Goal: Information Seeking & Learning: Learn about a topic

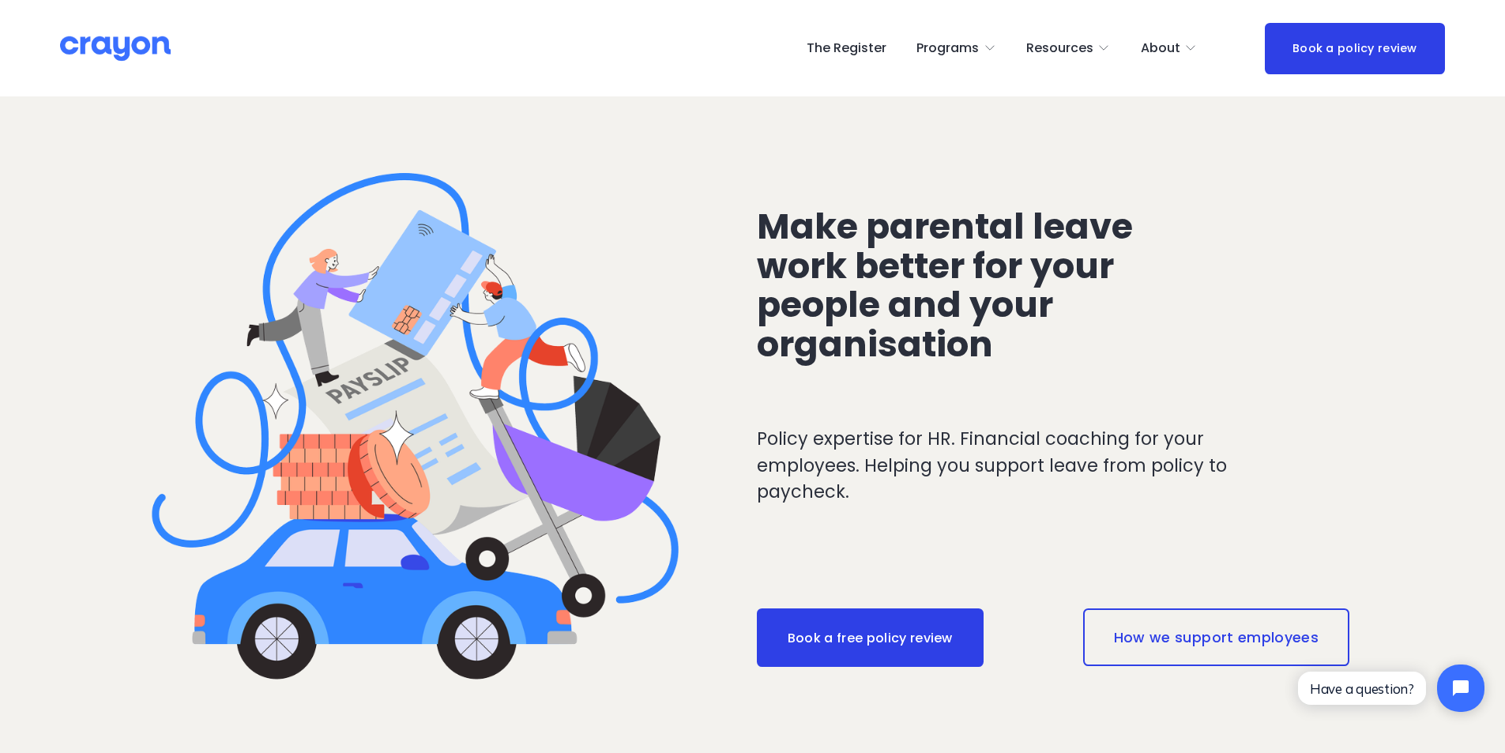
scroll to position [79, 0]
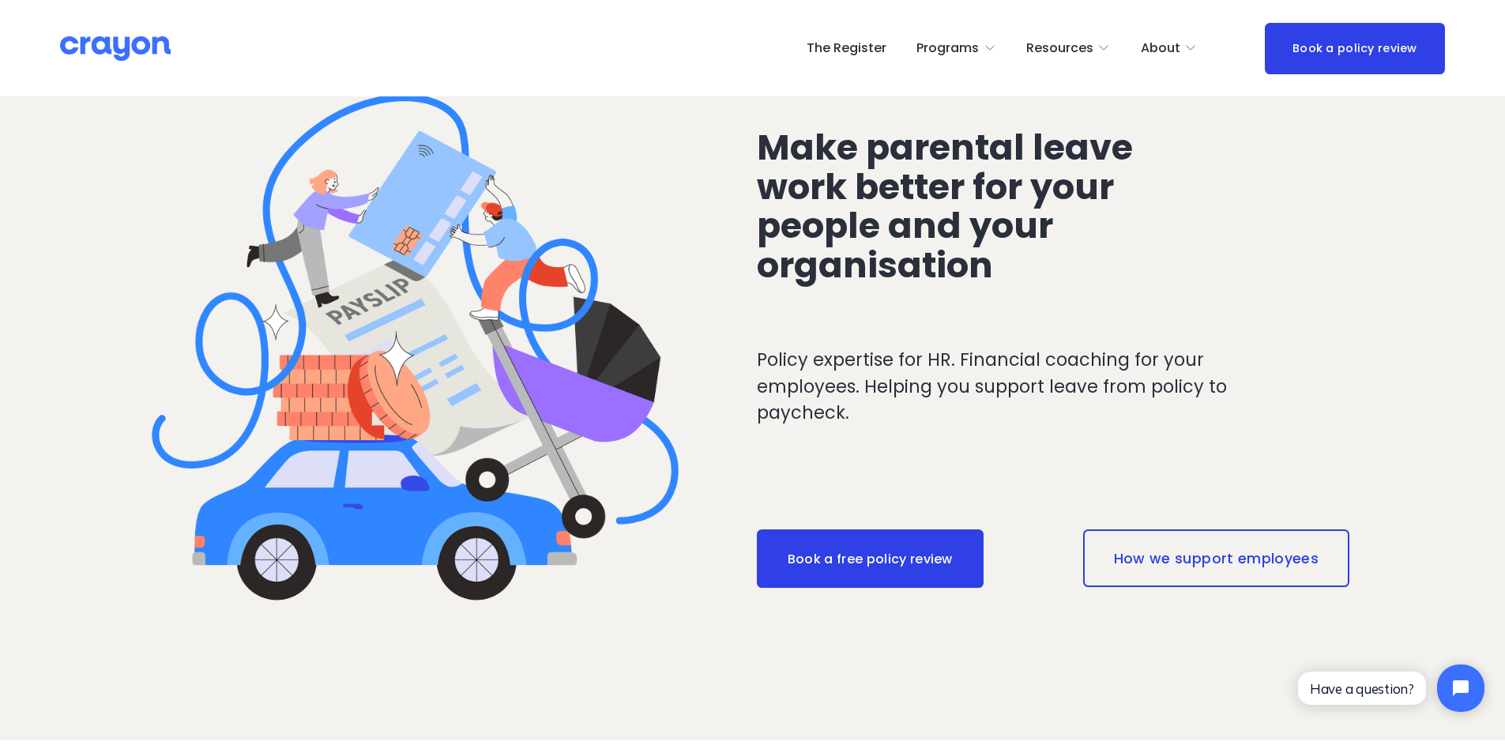
click at [979, 43] on span "Programs" at bounding box center [948, 48] width 62 height 23
click at [0, 0] on span "Restart: Redundancy" at bounding box center [0, 0] width 0 height 0
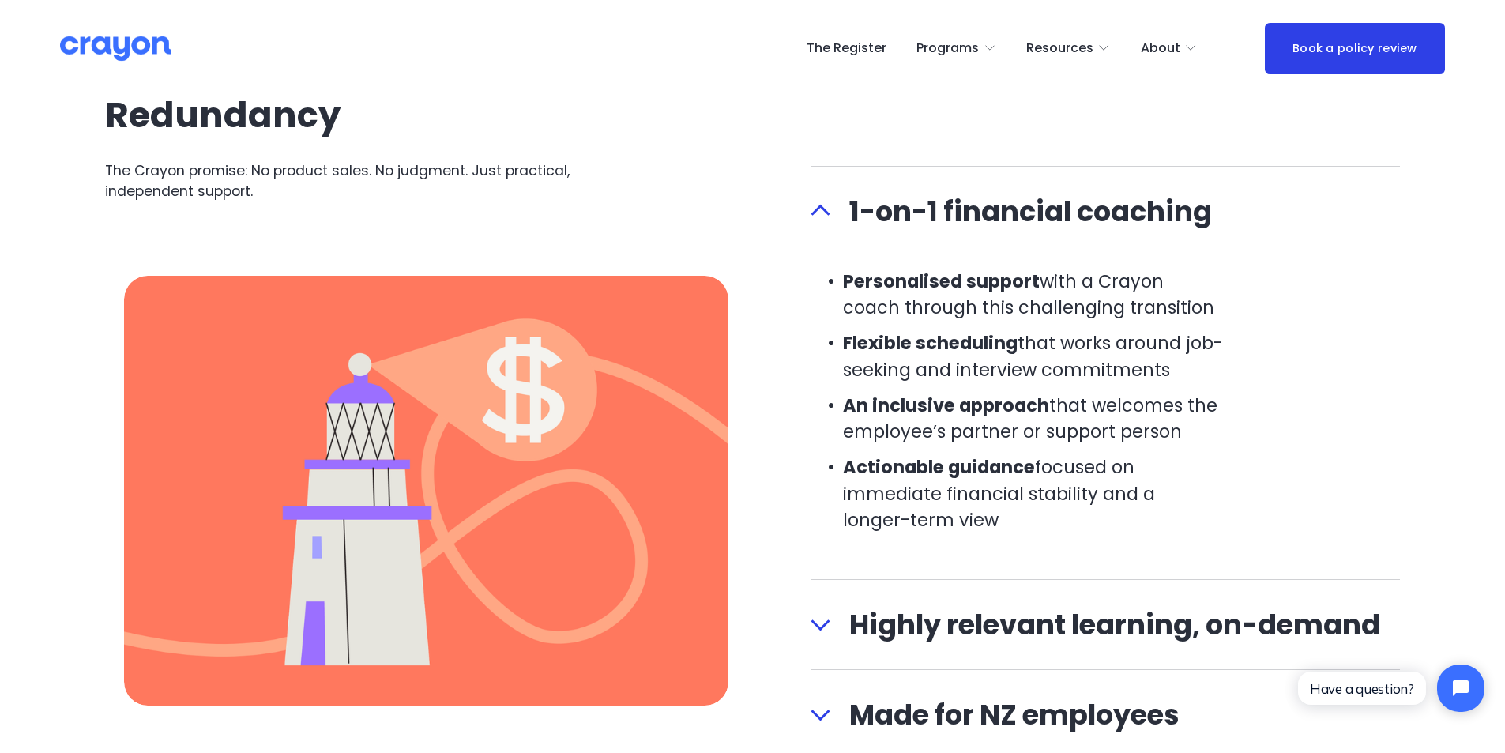
scroll to position [1580, 0]
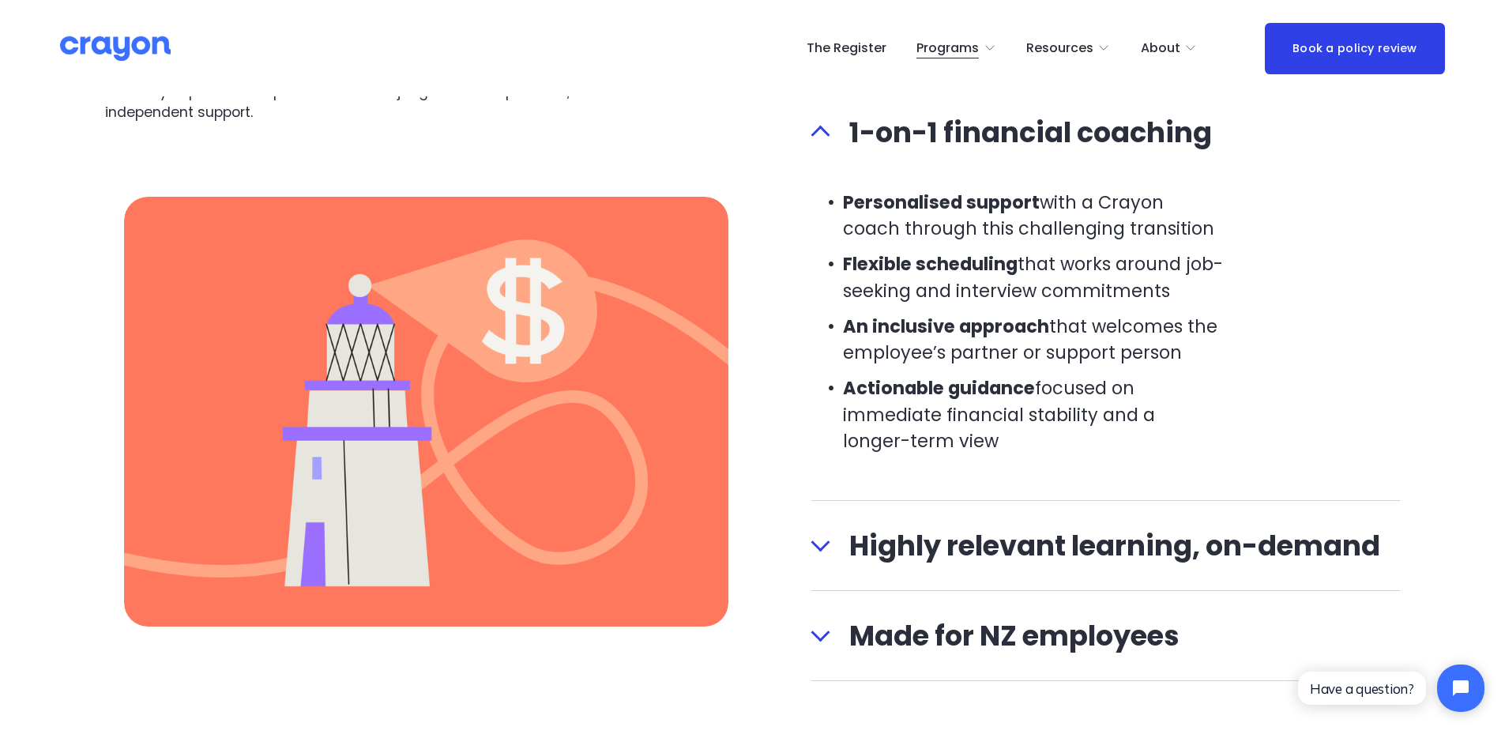
click at [822, 142] on div at bounding box center [820, 135] width 19 height 19
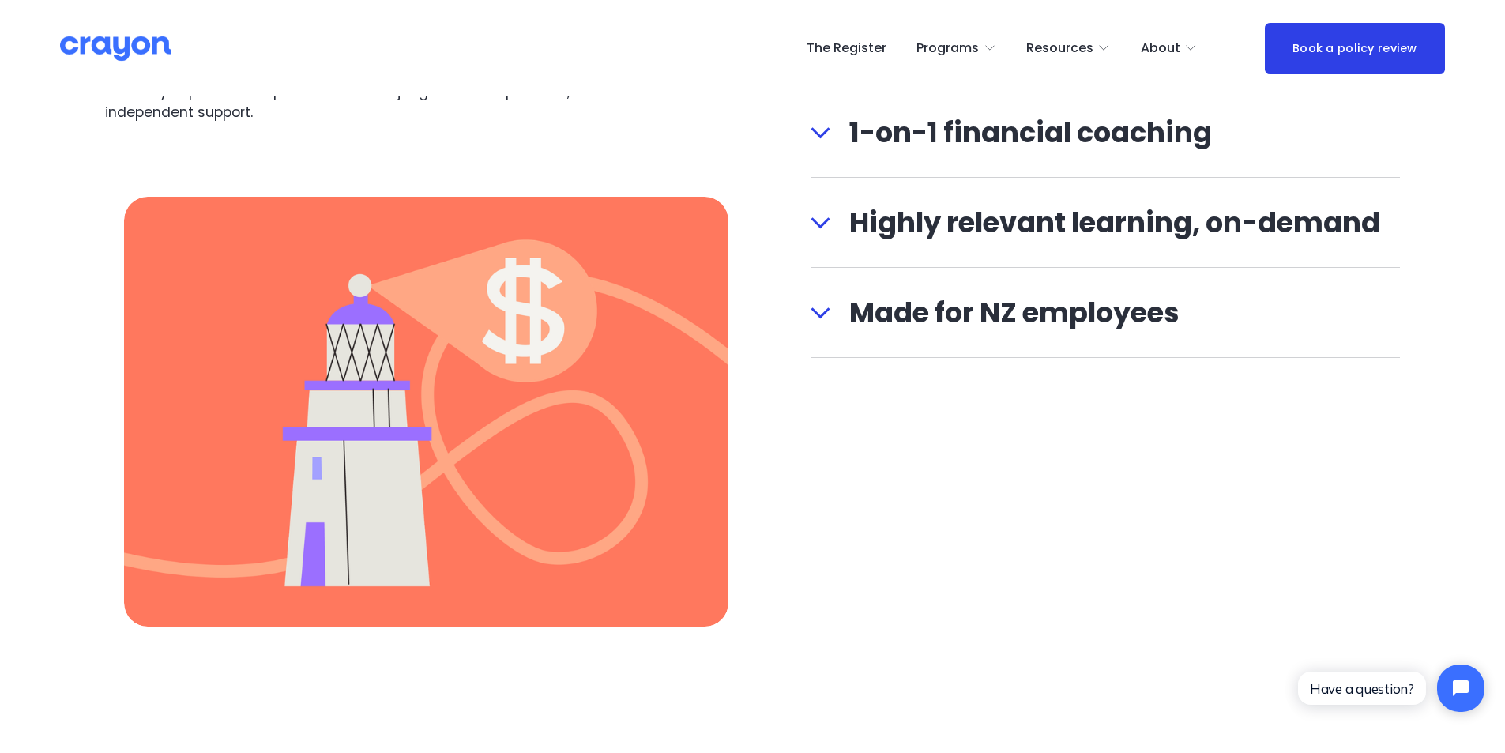
click at [825, 232] on div at bounding box center [820, 222] width 19 height 19
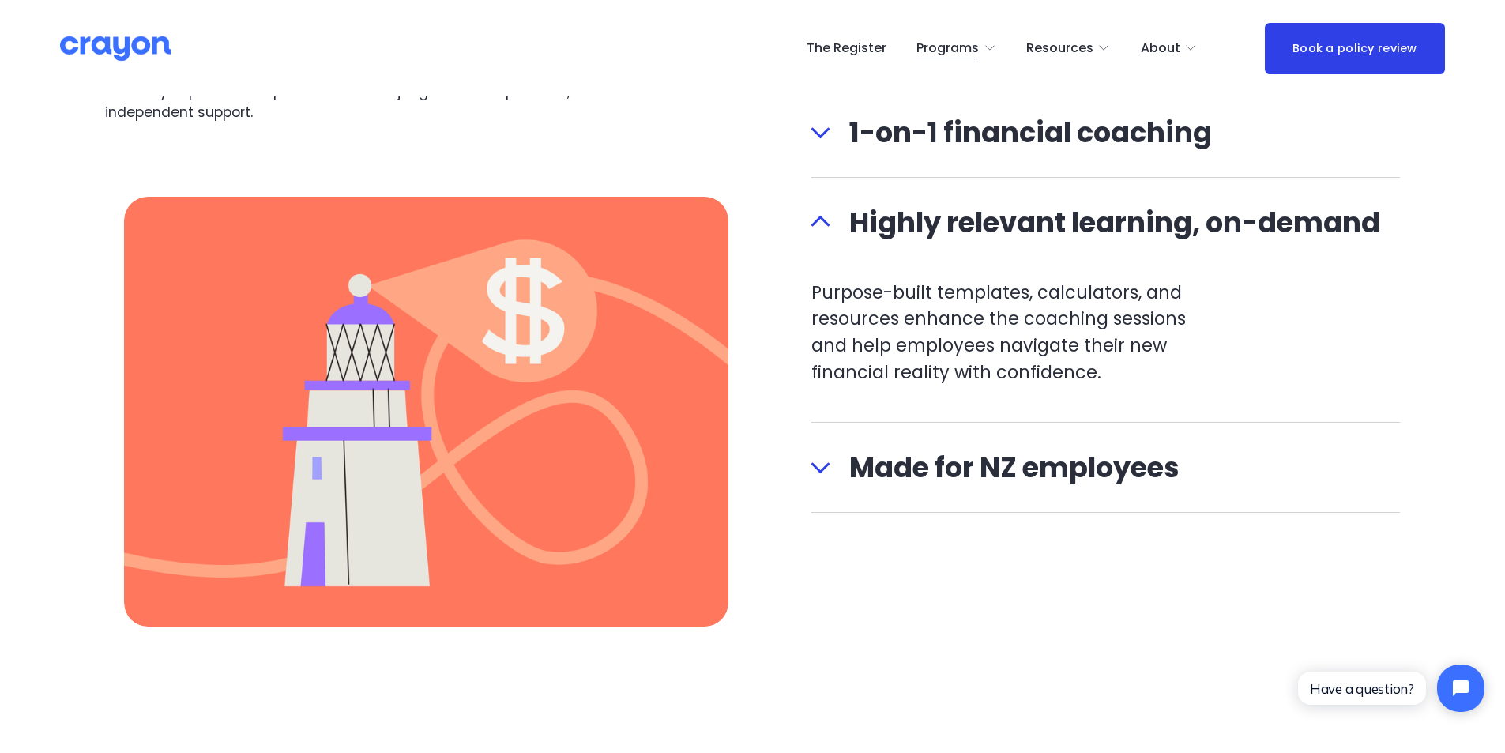
click at [825, 232] on div at bounding box center [820, 222] width 19 height 19
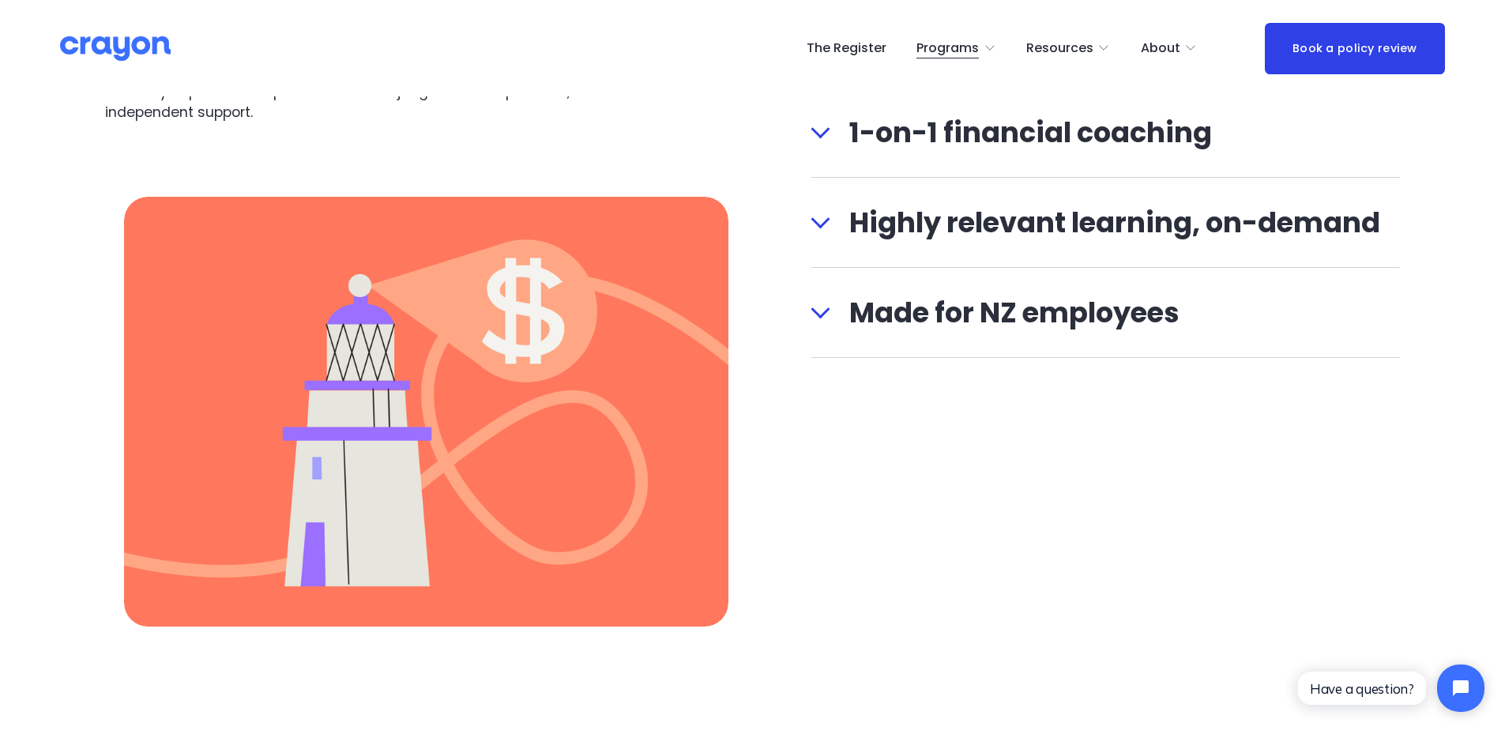
click at [833, 314] on span "Made for NZ employees" at bounding box center [1115, 313] width 570 height 42
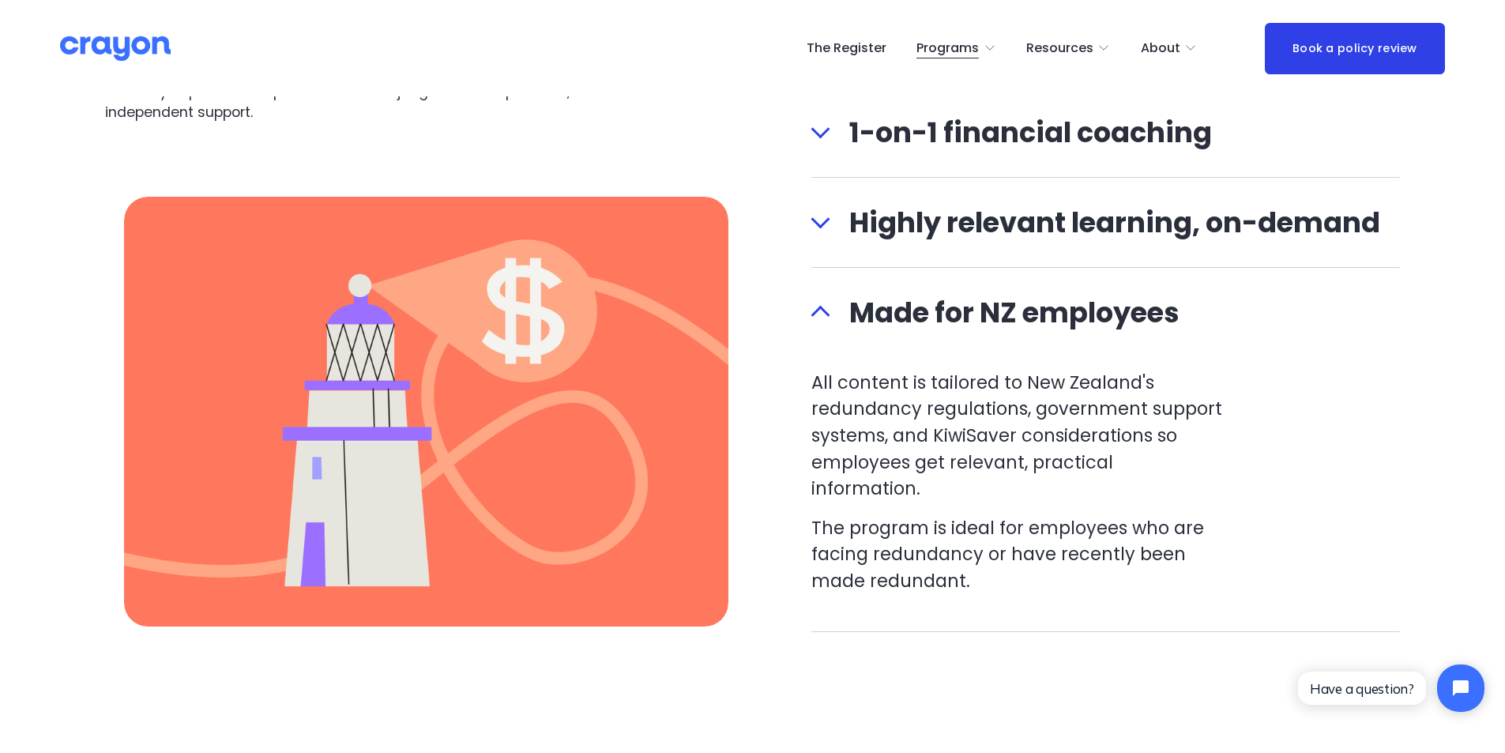
click at [833, 314] on span "Made for NZ employees" at bounding box center [1115, 313] width 570 height 42
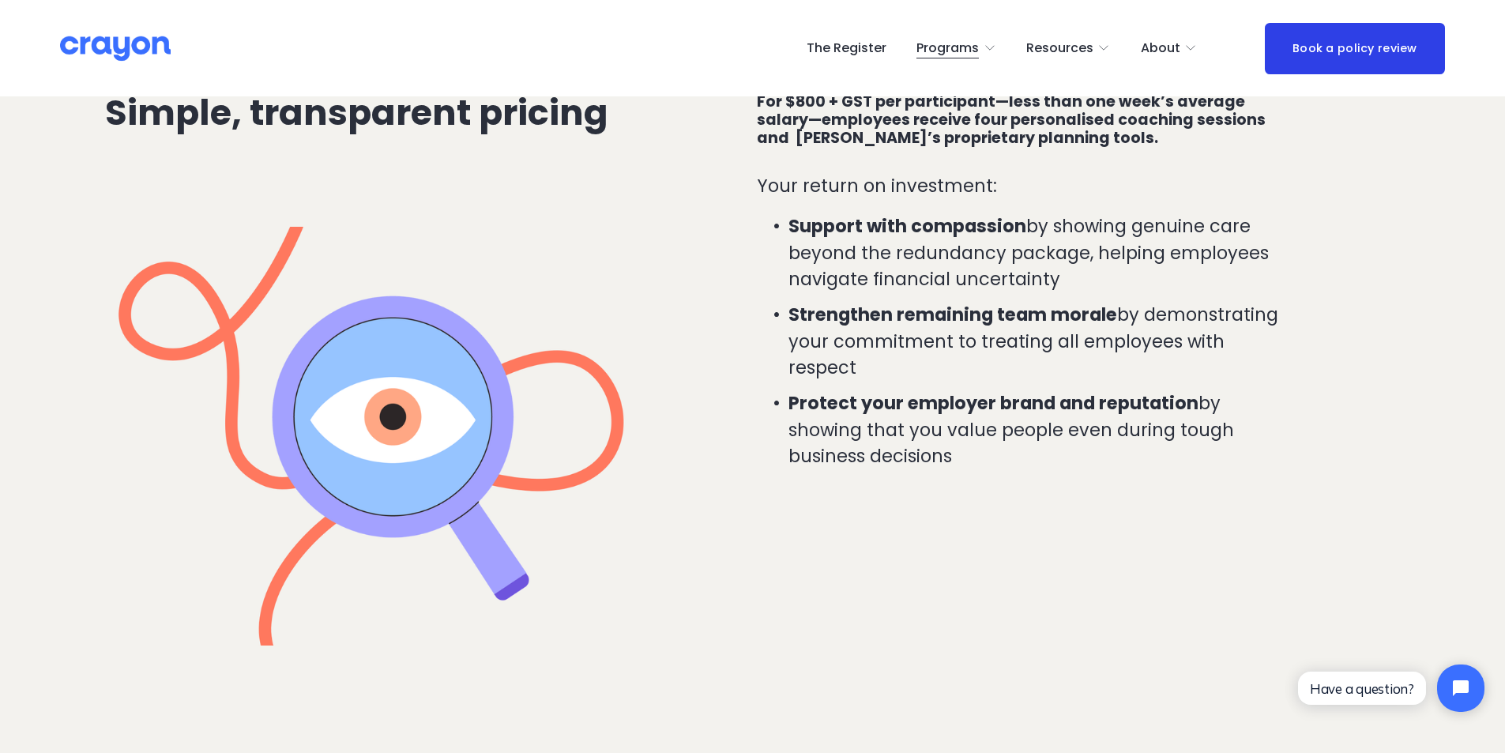
scroll to position [4030, 0]
